Goal: Information Seeking & Learning: Learn about a topic

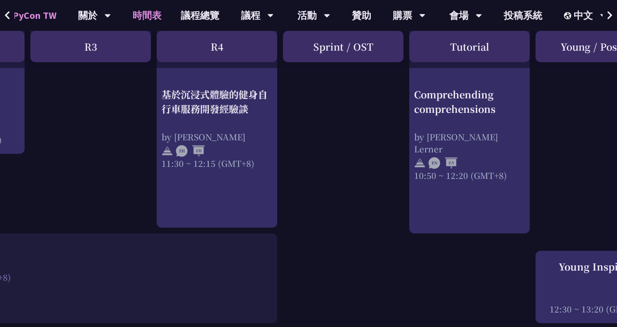
scroll to position [585, 381]
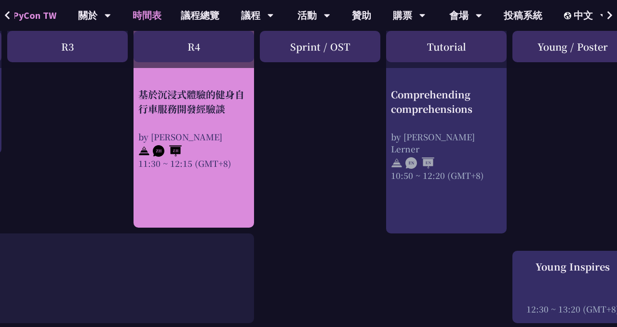
click at [212, 164] on div "11:30 ~ 12:15 (GMT+8)" at bounding box center [193, 163] width 111 height 12
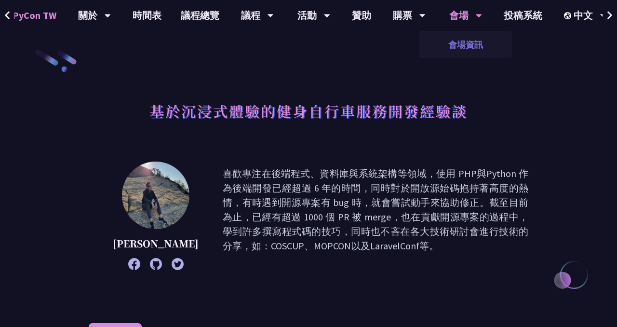
click at [466, 47] on link "會場資訊" at bounding box center [465, 44] width 92 height 23
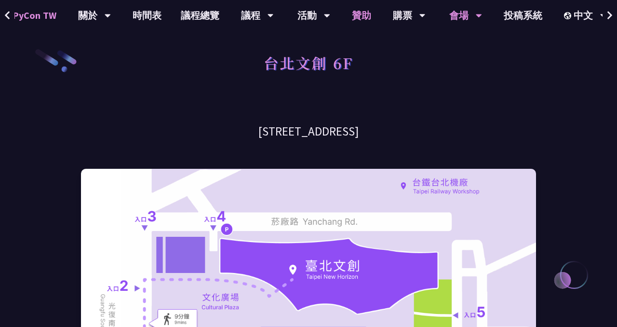
click at [352, 13] on link "贊助" at bounding box center [361, 15] width 39 height 31
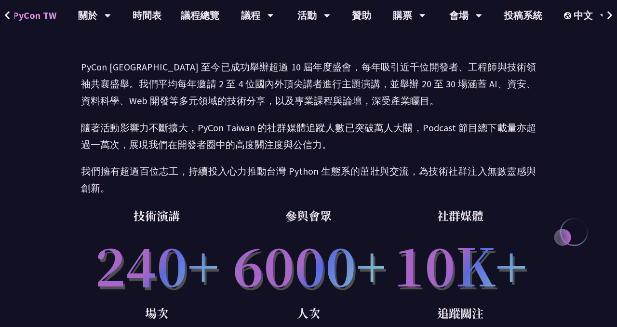
scroll to position [109, 0]
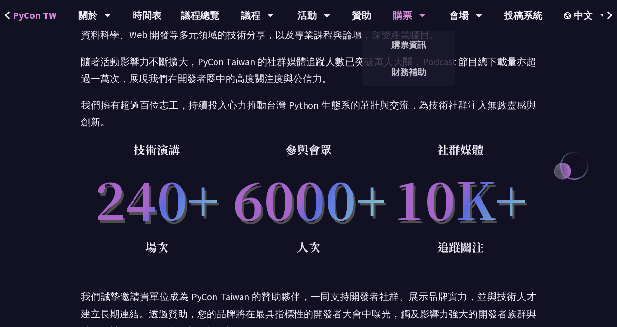
click at [413, 25] on div "購票" at bounding box center [409, 15] width 33 height 31
click at [418, 46] on link "購票資訊" at bounding box center [408, 44] width 92 height 23
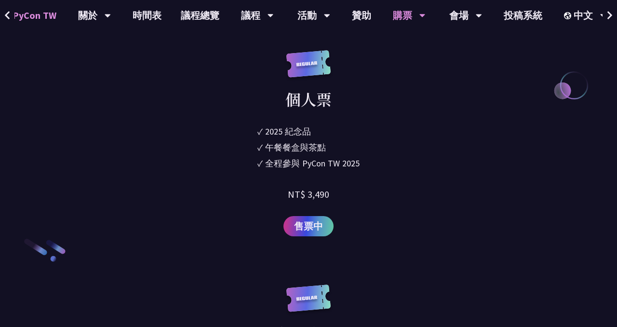
scroll to position [1322, 0]
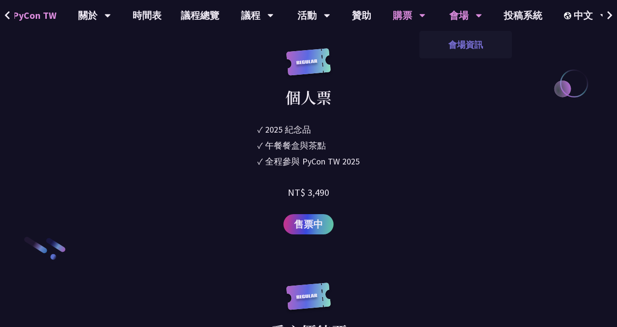
click at [466, 39] on link "會場資訊" at bounding box center [465, 44] width 92 height 23
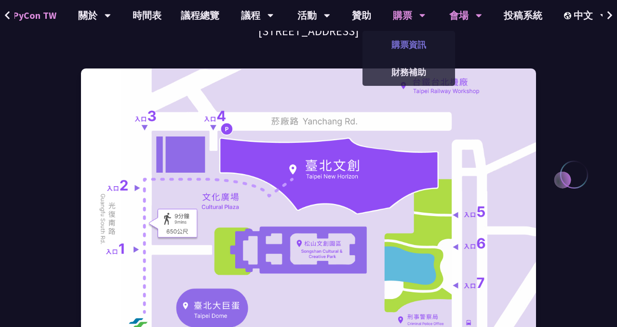
scroll to position [98, 0]
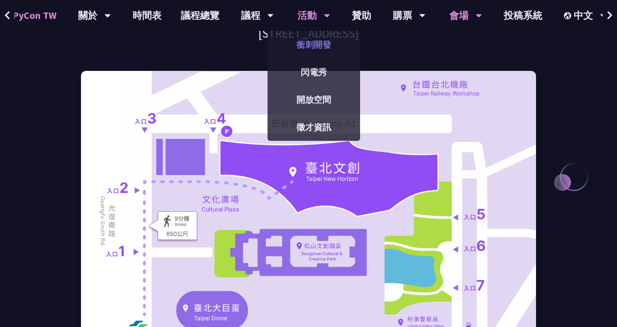
click at [312, 49] on link "衝刺開發" at bounding box center [313, 44] width 92 height 23
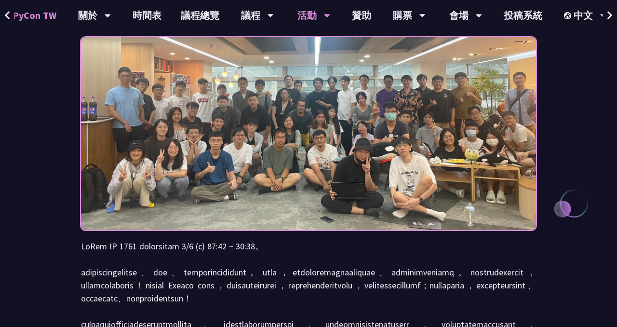
scroll to position [52, 0]
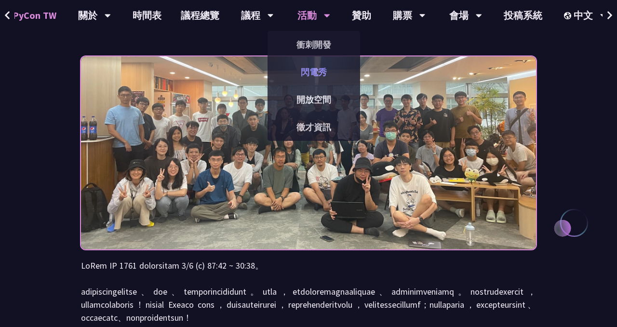
click at [314, 72] on link "閃電秀" at bounding box center [313, 72] width 92 height 23
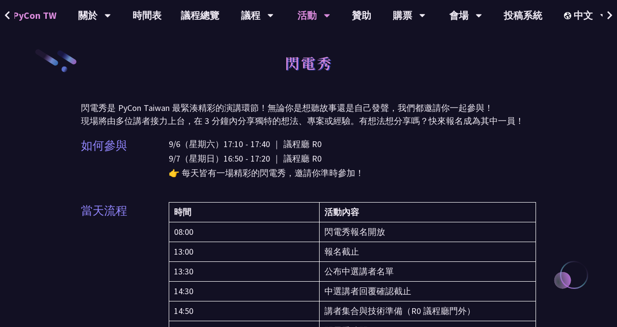
scroll to position [0, 0]
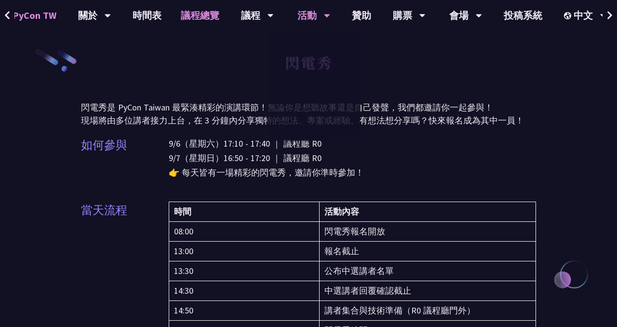
click at [197, 17] on link "議程總覽" at bounding box center [200, 15] width 58 height 31
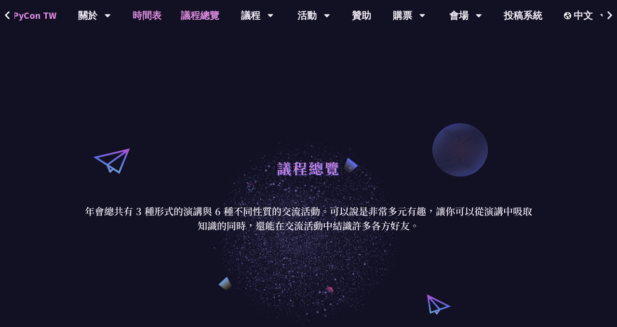
click at [134, 14] on link "時間表" at bounding box center [147, 15] width 48 height 31
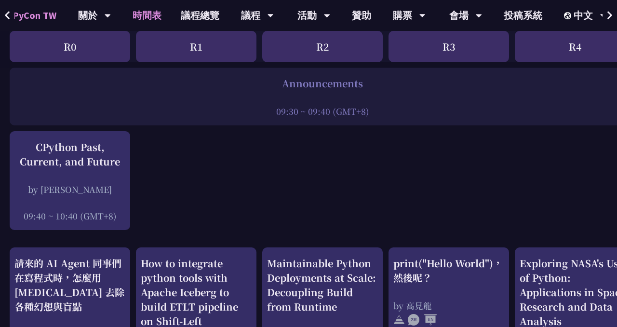
scroll to position [188, 0]
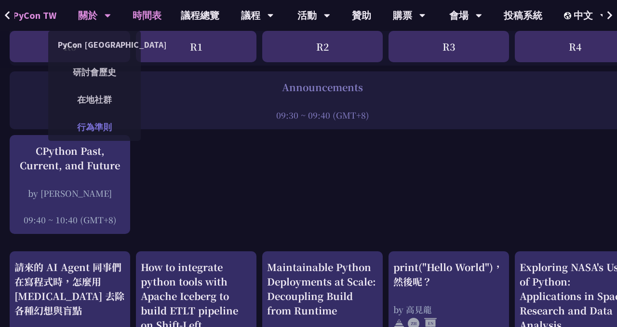
click at [93, 124] on link "行為準則" at bounding box center [94, 127] width 92 height 23
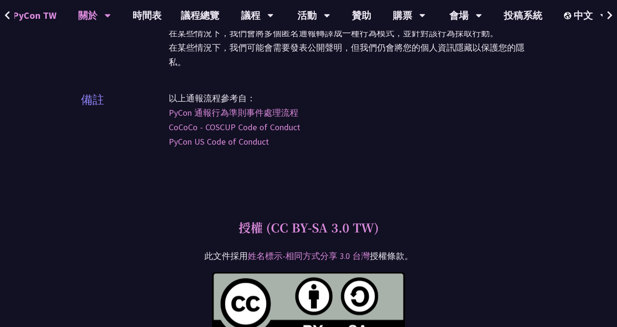
scroll to position [2882, 0]
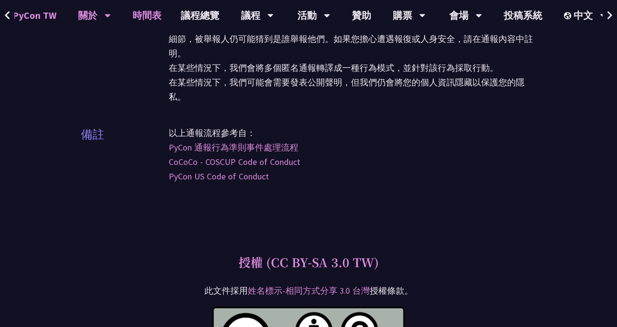
click at [137, 16] on link "時間表" at bounding box center [147, 15] width 48 height 31
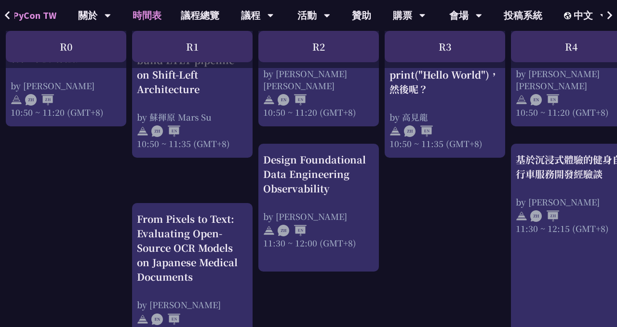
scroll to position [0, 4]
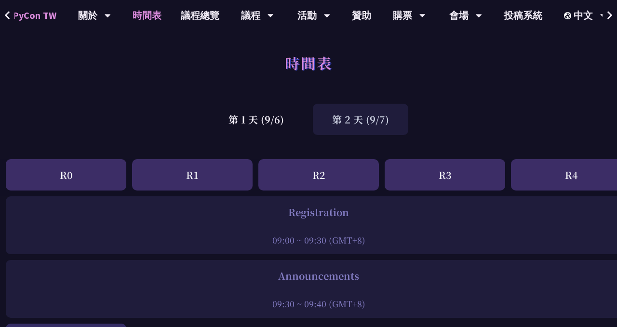
click at [345, 127] on div "第 2 天 (9/7)" at bounding box center [360, 119] width 95 height 31
click at [272, 123] on div "第 1 天 (9/6)" at bounding box center [256, 119] width 94 height 31
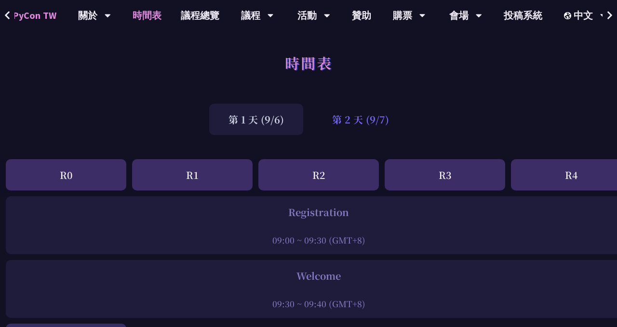
click at [374, 131] on div "第 2 天 (9/7)" at bounding box center [360, 119] width 95 height 31
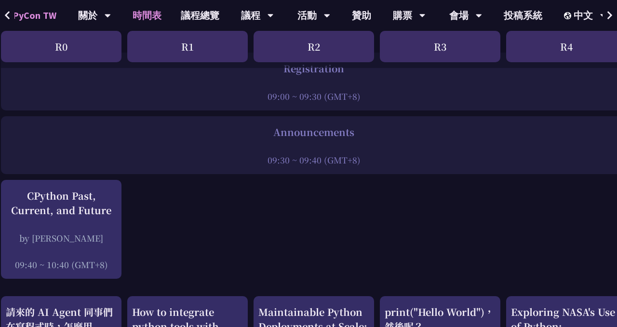
scroll to position [0, 9]
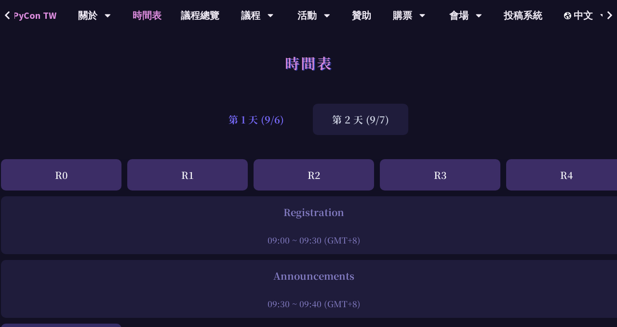
click at [279, 119] on div "第 1 天 (9/6)" at bounding box center [256, 119] width 94 height 31
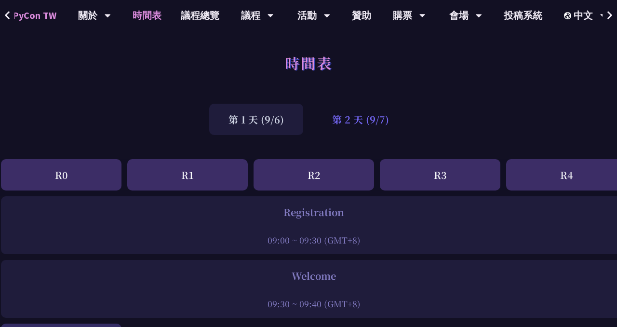
click at [359, 124] on div "第 2 天 (9/7)" at bounding box center [360, 119] width 95 height 31
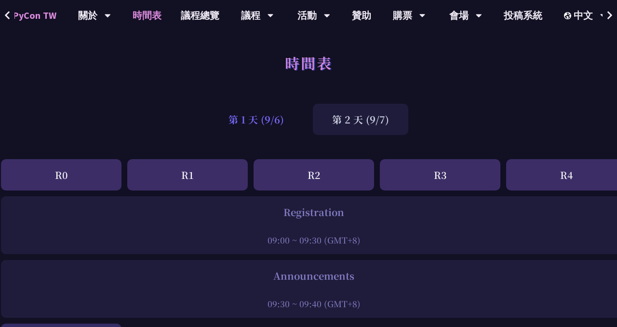
click at [275, 114] on div "第 1 天 (9/6)" at bounding box center [256, 119] width 94 height 31
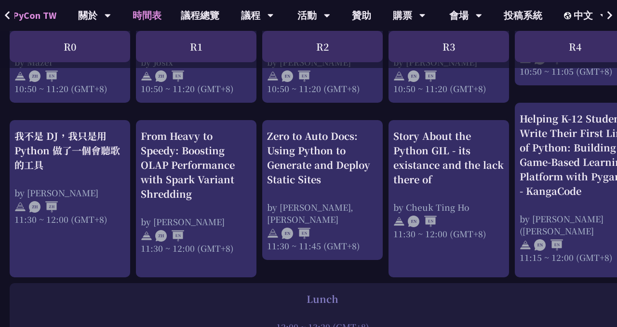
scroll to position [509, 0]
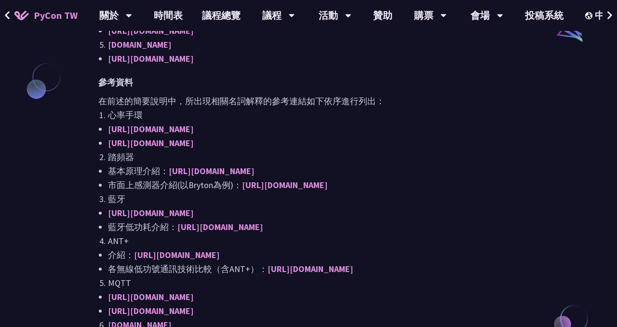
scroll to position [814, 0]
